Goal: Find specific page/section

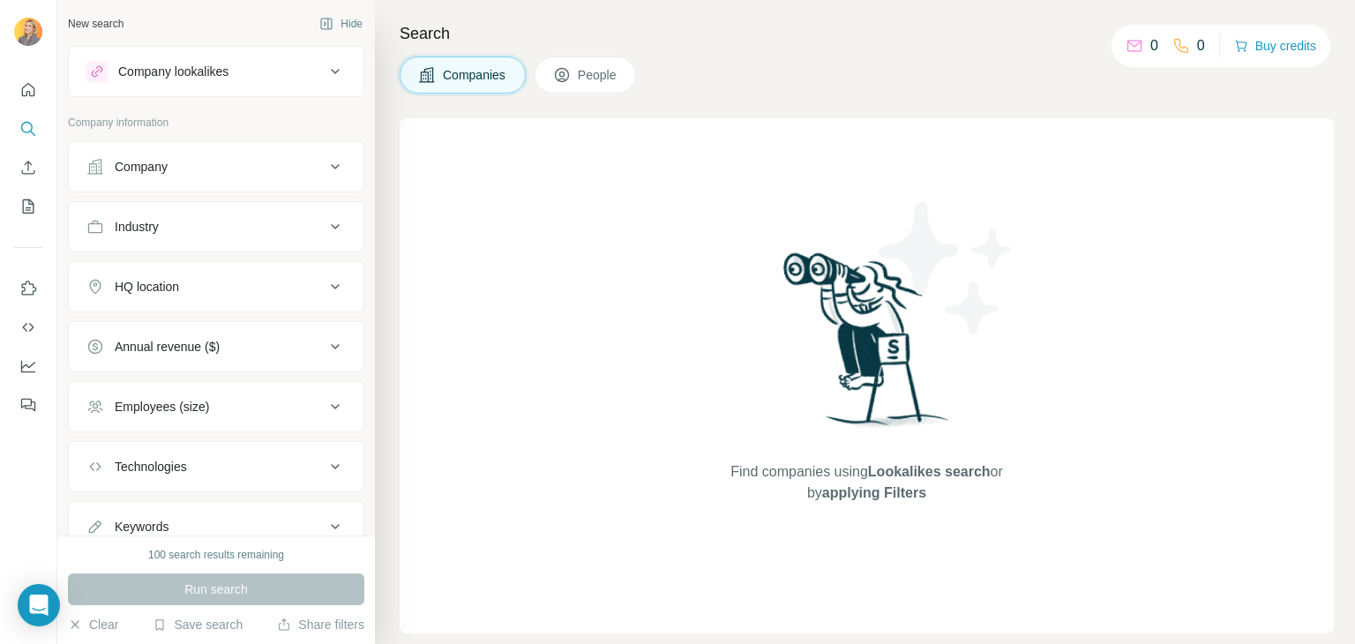
click at [1235, 118] on div "Find companies using Lookalikes search or by applying Filters" at bounding box center [867, 375] width 934 height 515
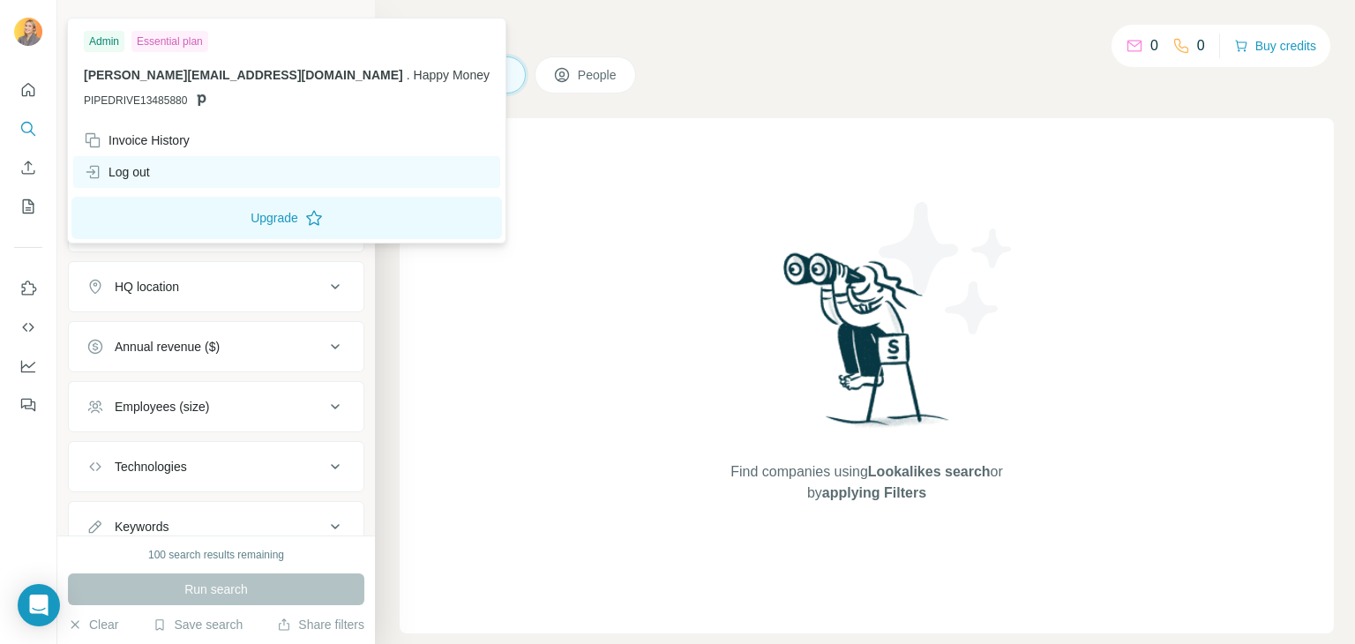
click at [123, 170] on div "Log out" at bounding box center [117, 172] width 66 height 18
